Goal: Information Seeking & Learning: Learn about a topic

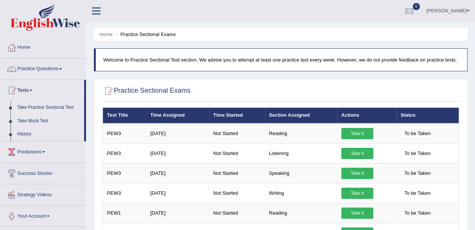
click at [62, 69] on span at bounding box center [60, 69] width 3 height 2
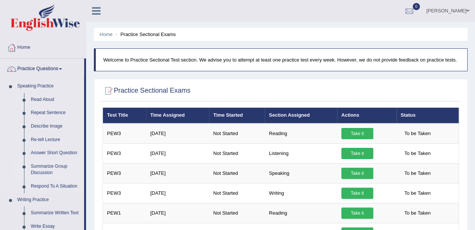
click at [51, 168] on link "Summarize Group Discussion" at bounding box center [55, 170] width 57 height 20
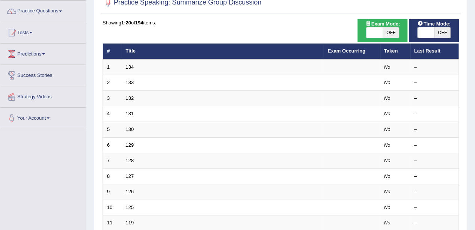
scroll to position [60, 0]
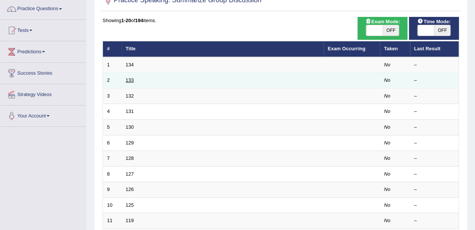
click at [130, 80] on link "133" at bounding box center [130, 80] width 8 height 6
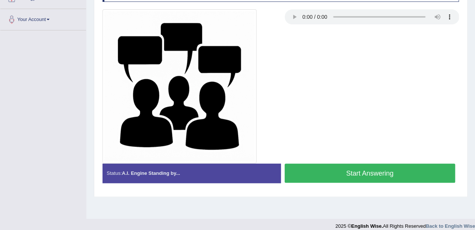
scroll to position [164, 0]
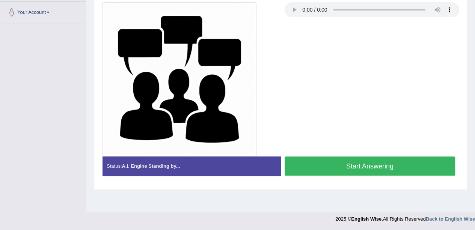
click at [361, 173] on button "Start Answering" at bounding box center [370, 166] width 171 height 19
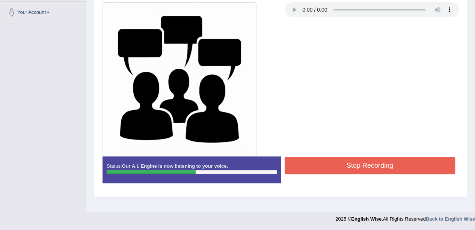
click at [360, 160] on button "Stop Recording" at bounding box center [370, 165] width 171 height 17
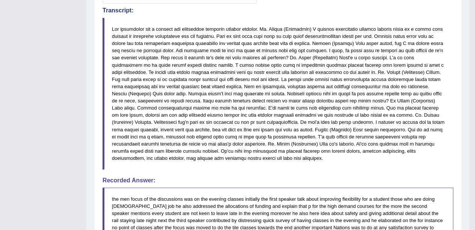
scroll to position [316, 0]
